Goal: Check status: Check status

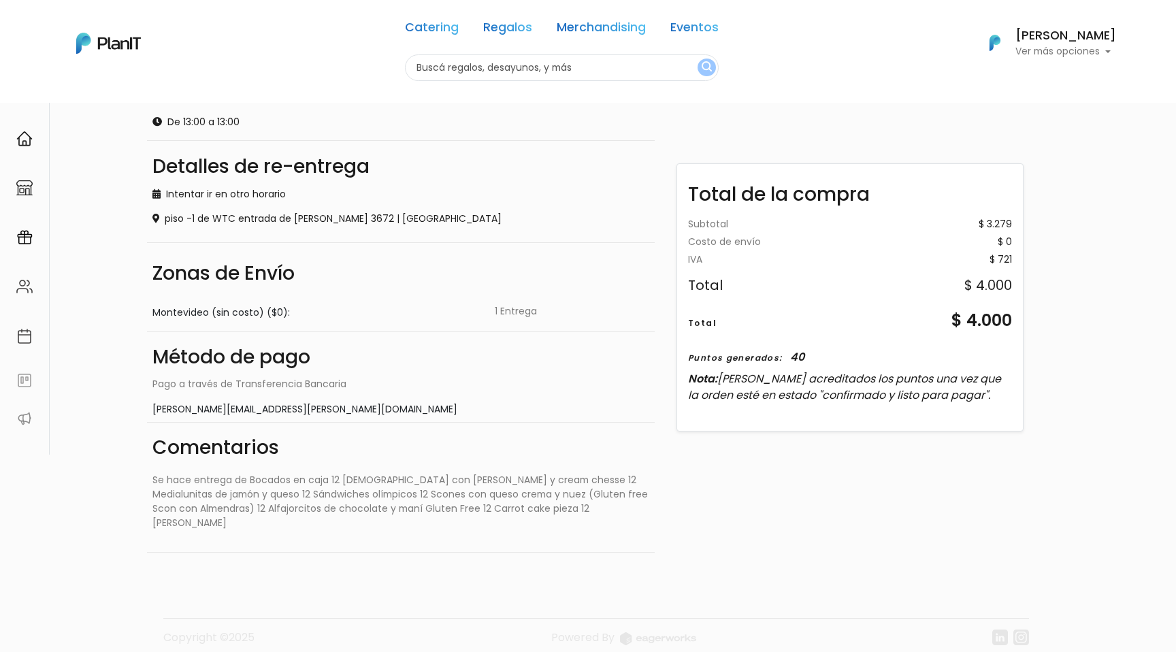
click at [616, 95] on nav "Catering Regalos Merchandising Eventos Catering Regalos Merchandising Eventos C…" at bounding box center [588, 51] width 1176 height 103
click at [627, 73] on input "text" at bounding box center [562, 67] width 314 height 27
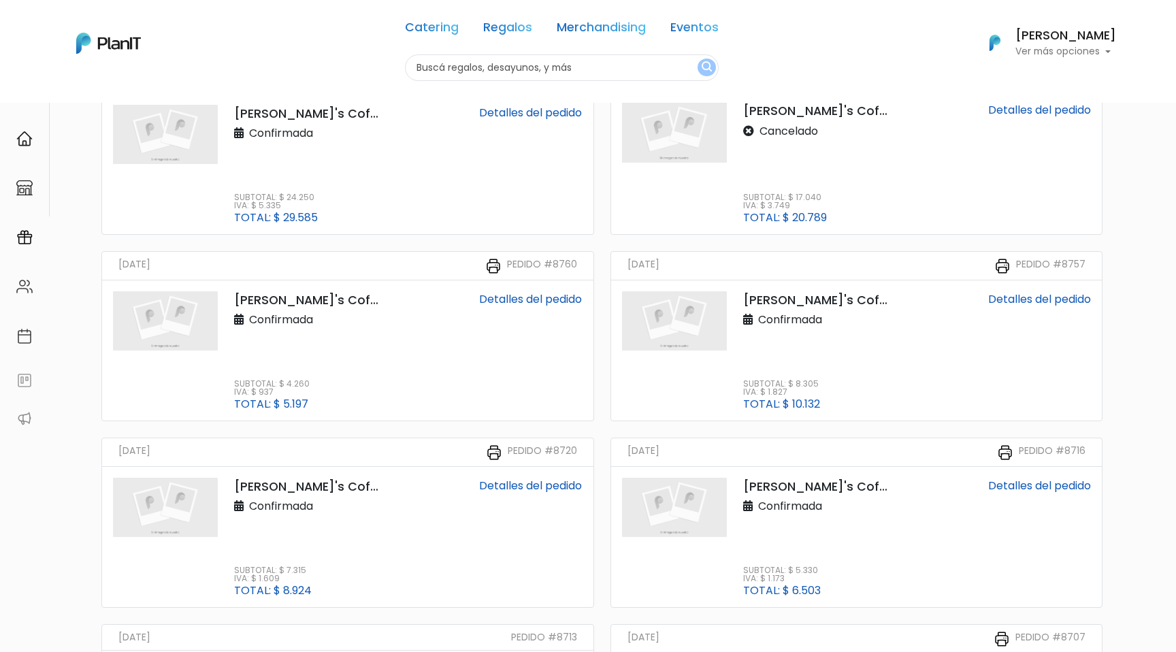
scroll to position [539, 0]
click at [522, 297] on link "Detalles del pedido" at bounding box center [530, 298] width 103 height 16
